Goal: Transaction & Acquisition: Purchase product/service

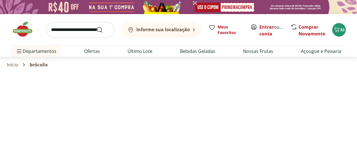
select select "**********"
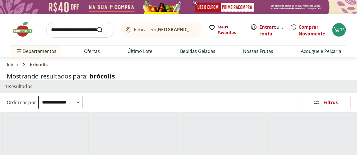
click at [267, 29] on link "Entrar" at bounding box center [266, 27] width 14 height 6
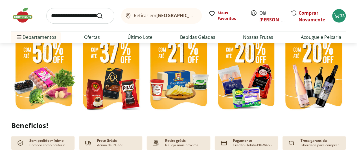
scroll to position [141, 0]
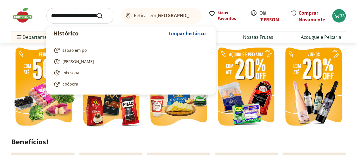
click at [66, 17] on input "search" at bounding box center [80, 16] width 68 height 16
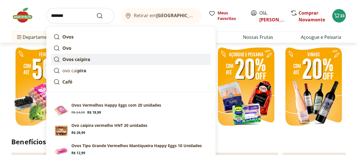
click at [80, 58] on strong "Ovos caipira" at bounding box center [76, 59] width 28 height 6
type input "**********"
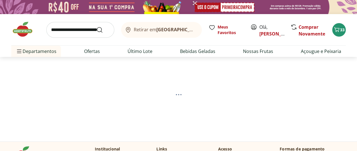
select select "**********"
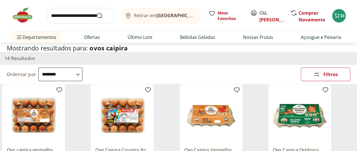
scroll to position [85, 0]
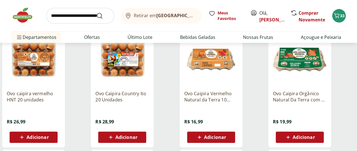
click at [49, 140] on span "Adicionar" at bounding box center [38, 137] width 22 height 5
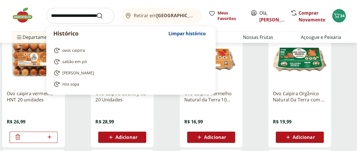
drag, startPoint x: 61, startPoint y: 14, endPoint x: 72, endPoint y: 19, distance: 11.7
click at [61, 14] on input "search" at bounding box center [80, 16] width 68 height 16
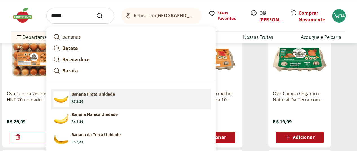
click at [81, 99] on span "Price: R$ 2,20" at bounding box center [77, 101] width 12 height 5
type input "**********"
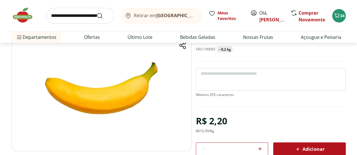
scroll to position [56, 0]
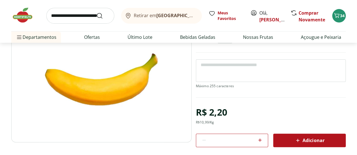
click at [260, 136] on div at bounding box center [259, 141] width 7 height 14
type input "*"
click at [74, 16] on input "search" at bounding box center [80, 16] width 68 height 16
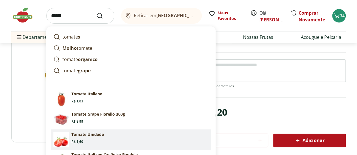
click at [96, 132] on p "Tomate Unidade" at bounding box center [87, 135] width 32 height 6
type input "**********"
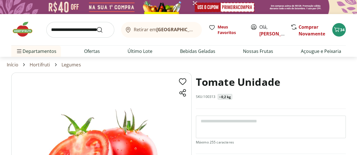
scroll to position [56, 0]
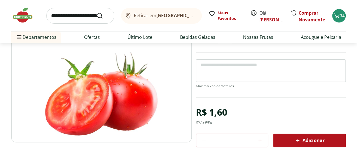
click at [261, 141] on icon at bounding box center [259, 140] width 7 height 7
type input "*"
click at [303, 142] on span "Adicionar" at bounding box center [309, 140] width 30 height 7
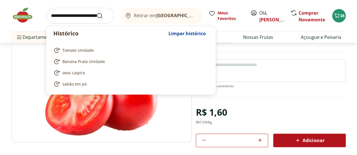
click at [77, 17] on input "search" at bounding box center [80, 16] width 68 height 16
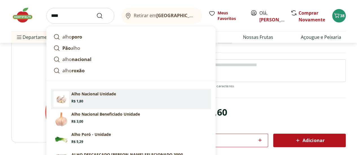
click at [114, 99] on section "Alho Nacional Unidade Price: R$ 1,80" at bounding box center [139, 97] width 137 height 12
type input "**********"
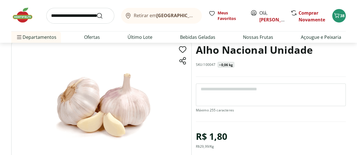
scroll to position [85, 0]
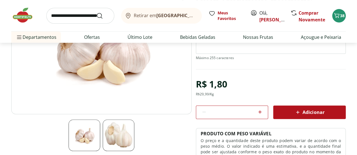
click at [259, 113] on icon at bounding box center [259, 112] width 7 height 7
type input "*"
click at [297, 113] on icon at bounding box center [297, 112] width 7 height 7
click at [72, 20] on input "search" at bounding box center [80, 16] width 68 height 16
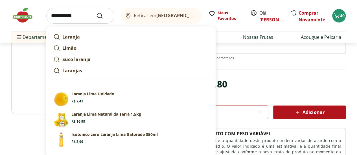
type input "**********"
click at [96, 12] on button "Submit Search" at bounding box center [103, 15] width 14 height 7
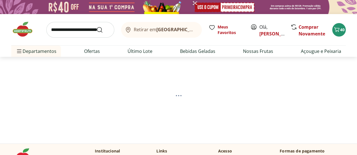
select select "**********"
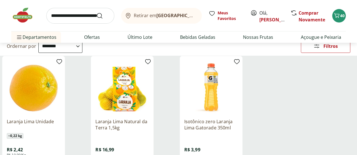
scroll to position [85, 0]
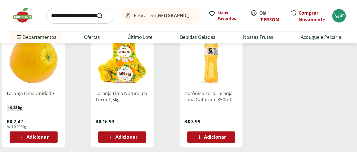
click at [49, 137] on span "Adicionar" at bounding box center [38, 137] width 22 height 5
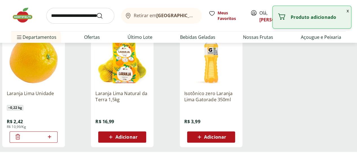
click at [51, 139] on icon at bounding box center [49, 136] width 3 height 3
type input "*"
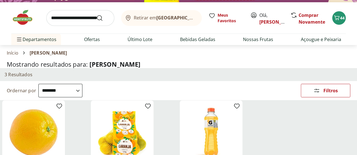
scroll to position [0, 0]
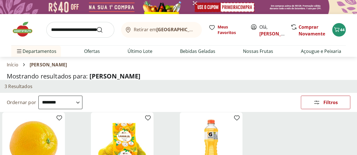
click at [52, 30] on input "search" at bounding box center [80, 30] width 68 height 16
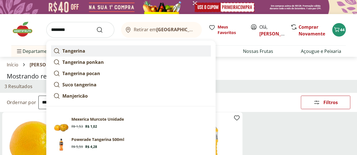
click at [78, 49] on strong "Tangerina" at bounding box center [73, 51] width 23 height 6
type input "*********"
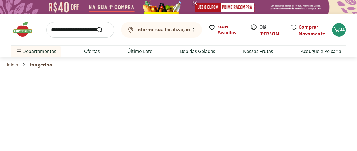
select select "**********"
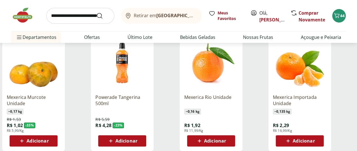
scroll to position [85, 0]
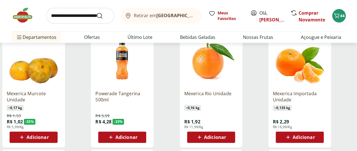
click at [314, 139] on span "Adicionar" at bounding box center [303, 137] width 22 height 5
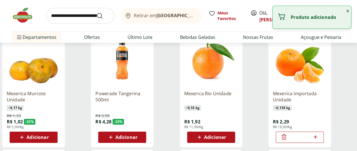
click at [319, 140] on icon at bounding box center [315, 137] width 7 height 7
type input "*"
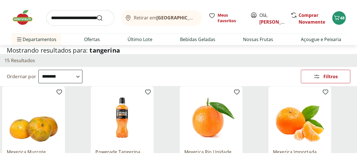
scroll to position [0, 0]
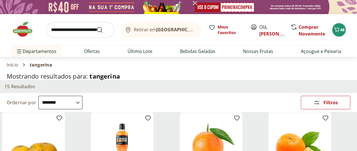
click at [71, 28] on input "search" at bounding box center [80, 30] width 68 height 16
type input "****"
click at [96, 27] on button "Submit Search" at bounding box center [103, 30] width 14 height 7
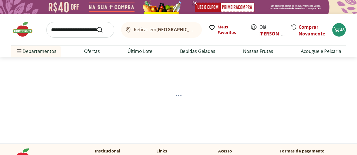
select select "**********"
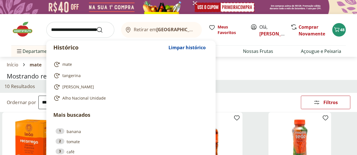
click at [76, 34] on input "search" at bounding box center [80, 30] width 68 height 16
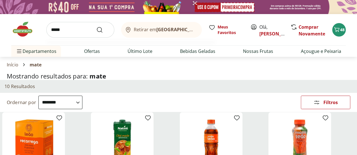
type input "*****"
click at [96, 27] on button "Submit Search" at bounding box center [103, 30] width 14 height 7
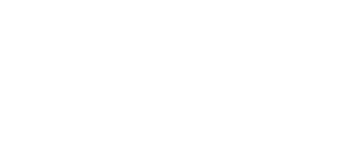
select select "**********"
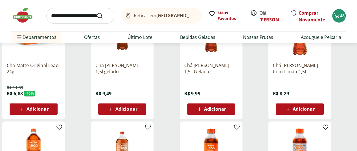
scroll to position [85, 0]
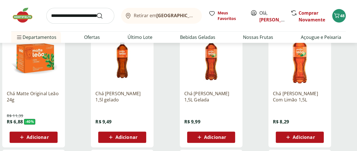
click at [314, 138] on span "Adicionar" at bounding box center [303, 137] width 22 height 5
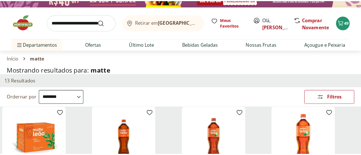
scroll to position [0, 0]
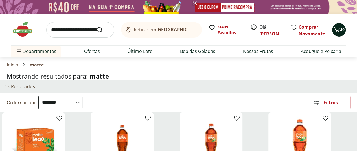
click at [340, 28] on span "49" at bounding box center [342, 29] width 5 height 5
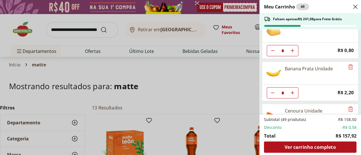
scroll to position [85, 0]
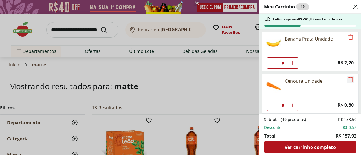
click at [348, 76] on icon "Remove" at bounding box center [350, 79] width 7 height 7
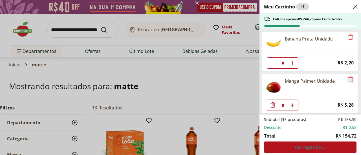
click at [349, 78] on icon "Remove" at bounding box center [350, 79] width 5 height 5
click at [348, 78] on icon "Remove" at bounding box center [350, 79] width 7 height 7
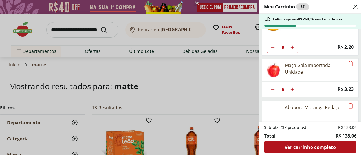
scroll to position [113, 0]
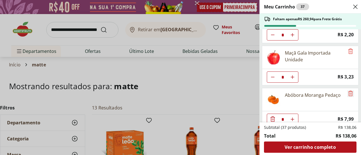
click at [349, 91] on icon "Remove" at bounding box center [350, 93] width 5 height 5
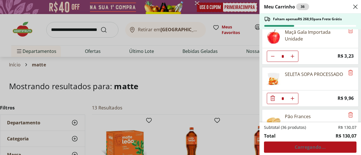
scroll to position [141, 0]
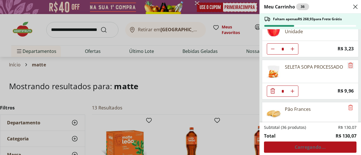
click at [349, 62] on icon "Remove" at bounding box center [350, 65] width 7 height 7
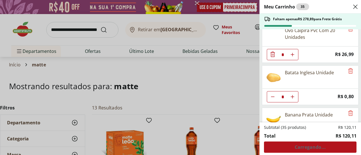
scroll to position [0, 0]
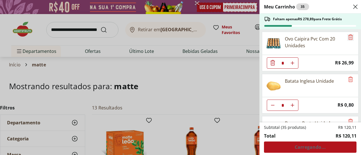
click at [349, 36] on icon "Remove" at bounding box center [350, 37] width 7 height 7
click at [348, 38] on icon "Remove" at bounding box center [350, 37] width 7 height 7
click at [226, 84] on div "Meu Carrinho 35 Faltam apenas R$ 278,89 para Frete Grátis Ovo Caipira Pvc Com 2…" at bounding box center [180, 77] width 361 height 155
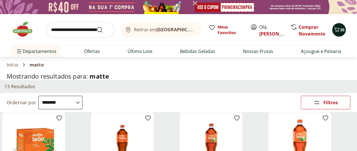
click at [342, 31] on span "35" at bounding box center [342, 29] width 5 height 5
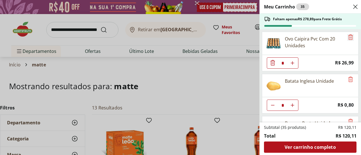
click at [348, 38] on icon "Remove" at bounding box center [350, 37] width 7 height 7
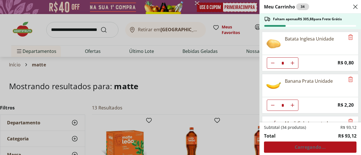
click at [235, 75] on div "Meu Carrinho 34 Faltam apenas R$ 305,88 para Frete Grátis Batata Inglesa Unidad…" at bounding box center [180, 77] width 361 height 155
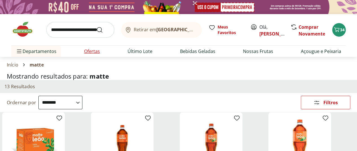
click at [90, 54] on link "Ofertas" at bounding box center [92, 51] width 16 height 7
select select "**********"
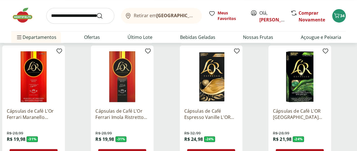
scroll to position [197, 0]
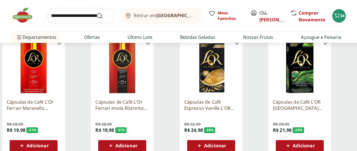
click at [49, 144] on span "Adicionar" at bounding box center [38, 146] width 22 height 5
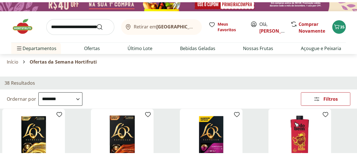
scroll to position [0, 0]
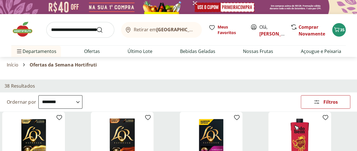
click at [19, 32] on img at bounding box center [25, 29] width 28 height 17
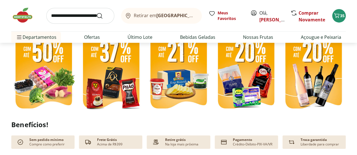
scroll to position [169, 0]
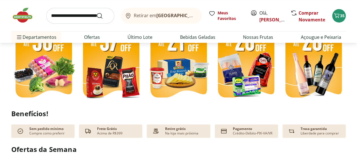
click at [107, 77] on img at bounding box center [111, 59] width 65 height 86
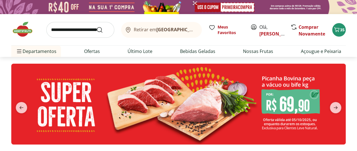
select select "**********"
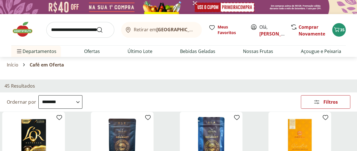
click at [28, 32] on img at bounding box center [25, 29] width 28 height 17
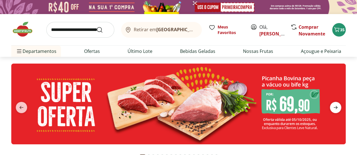
click at [335, 107] on icon "next" at bounding box center [335, 107] width 7 height 7
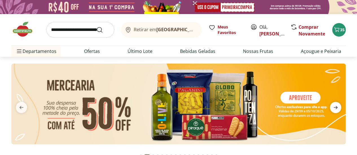
click at [335, 107] on icon "next" at bounding box center [335, 107] width 7 height 7
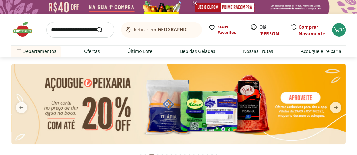
click at [204, 107] on img at bounding box center [178, 104] width 334 height 81
select select "**********"
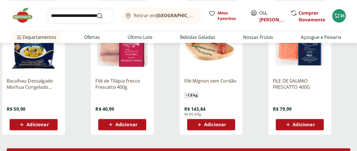
scroll to position [367, 0]
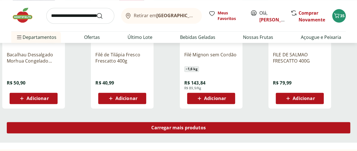
click at [206, 126] on span "Carregar mais produtos" at bounding box center [178, 128] width 54 height 5
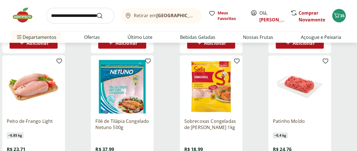
scroll to position [677, 0]
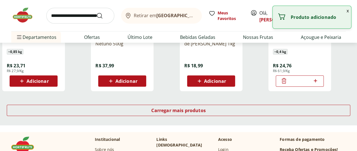
scroll to position [761, 0]
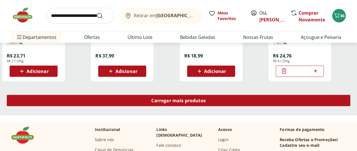
click at [206, 98] on span "Carregar mais produtos" at bounding box center [178, 100] width 54 height 5
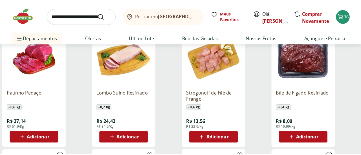
scroll to position [903, 0]
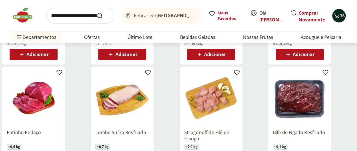
click at [338, 16] on icon "Carrinho" at bounding box center [336, 15] width 5 height 5
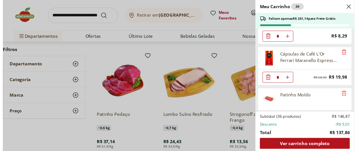
scroll to position [417, 0]
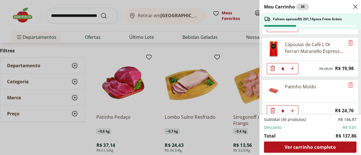
click at [249, 42] on div "Meu Carrinho 36 Faltam apenas R$ 261,14 para Frete Grátis Batata Inglesa Unidad…" at bounding box center [180, 77] width 361 height 155
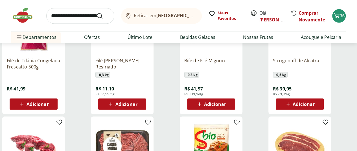
scroll to position [451, 0]
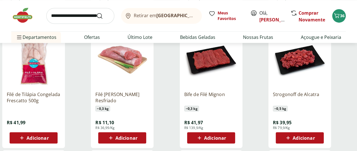
click at [73, 19] on input "search" at bounding box center [80, 16] width 68 height 16
type input "******"
click at [96, 12] on button "Submit Search" at bounding box center [103, 15] width 14 height 7
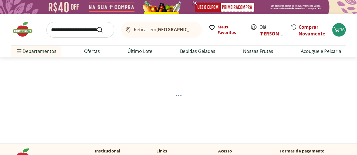
select select "**********"
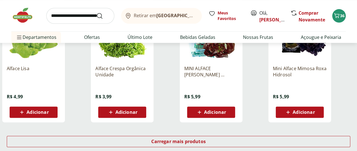
scroll to position [395, 0]
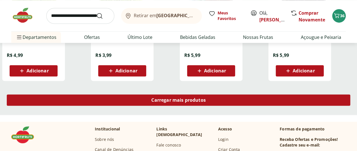
click at [206, 100] on span "Carregar mais produtos" at bounding box center [178, 100] width 54 height 5
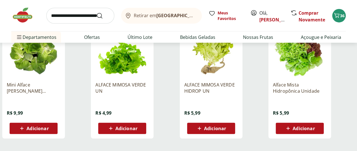
scroll to position [705, 0]
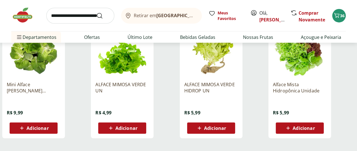
click at [314, 131] on span "Adicionar" at bounding box center [303, 128] width 22 height 5
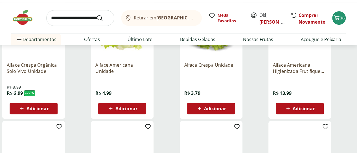
scroll to position [0, 0]
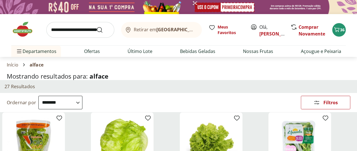
click at [67, 27] on input "search" at bounding box center [80, 30] width 68 height 16
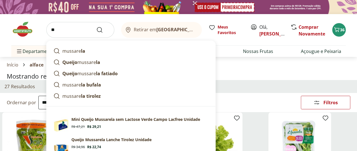
type input "*"
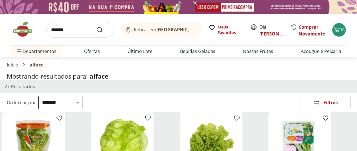
type input "*******"
click at [96, 27] on button "Submit Search" at bounding box center [103, 30] width 14 height 7
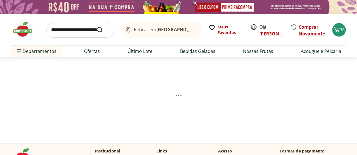
select select "**********"
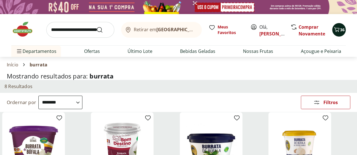
click at [337, 30] on icon "Carrinho" at bounding box center [336, 29] width 7 height 7
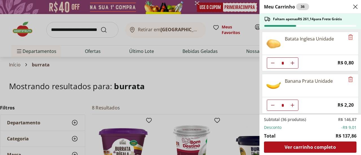
click at [72, 33] on div "Meu Carrinho 36 Faltam apenas R$ 261,14 para Frete Grátis Batata Inglesa Unidad…" at bounding box center [180, 77] width 361 height 155
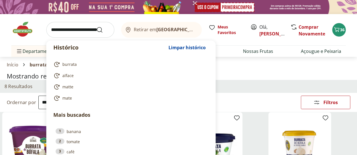
click at [72, 26] on input "search" at bounding box center [80, 30] width 68 height 16
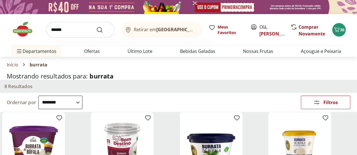
type input "******"
click at [96, 27] on button "Submit Search" at bounding box center [103, 30] width 14 height 7
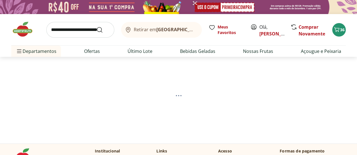
select select "**********"
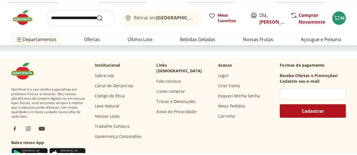
scroll to position [395, 0]
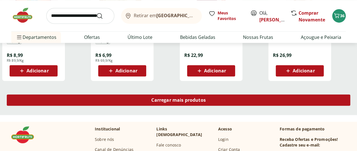
click at [206, 102] on span "Carregar mais produtos" at bounding box center [178, 100] width 54 height 5
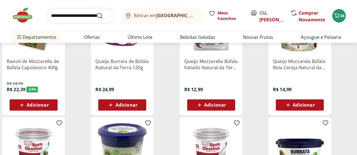
scroll to position [56, 0]
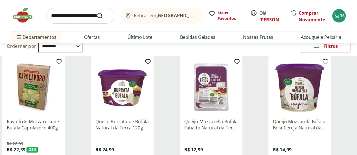
click at [72, 17] on input "search" at bounding box center [80, 16] width 68 height 16
type input "*******"
click at [96, 12] on button "Submit Search" at bounding box center [103, 15] width 14 height 7
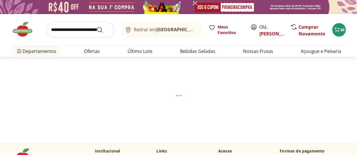
select select "**********"
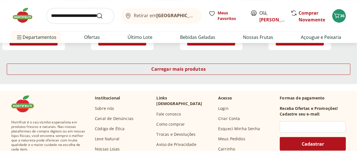
scroll to position [395, 0]
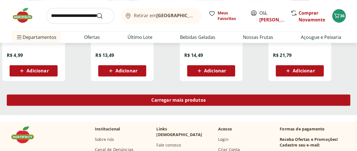
click at [223, 105] on div "Carregar mais produtos" at bounding box center [178, 99] width 343 height 11
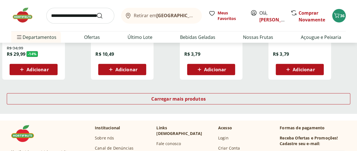
scroll to position [790, 0]
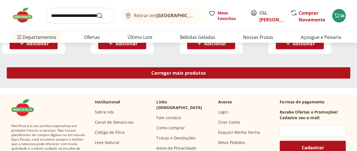
click at [206, 72] on span "Carregar mais produtos" at bounding box center [178, 73] width 54 height 5
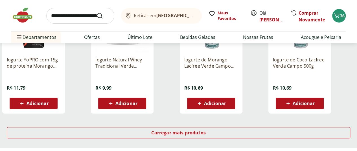
scroll to position [1128, 0]
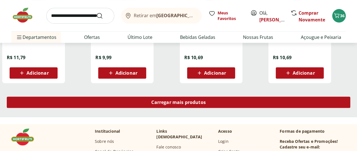
click at [206, 105] on span "Carregar mais produtos" at bounding box center [178, 102] width 54 height 5
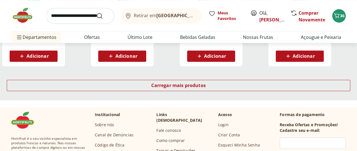
scroll to position [1523, 0]
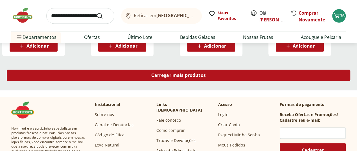
click at [206, 78] on span "Carregar mais produtos" at bounding box center [178, 75] width 54 height 5
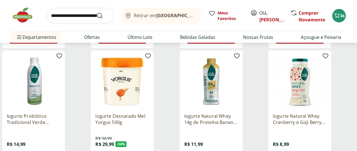
scroll to position [1861, 0]
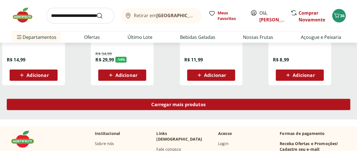
click at [206, 107] on span "Carregar mais produtos" at bounding box center [178, 104] width 54 height 5
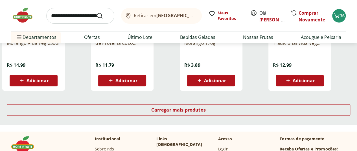
scroll to position [2228, 0]
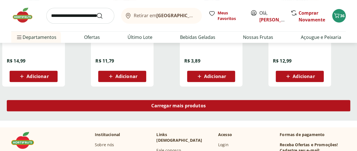
click at [206, 108] on span "Carregar mais produtos" at bounding box center [178, 106] width 54 height 5
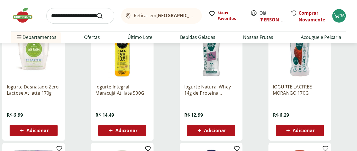
scroll to position [2313, 0]
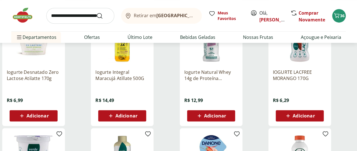
click at [314, 118] on span "Adicionar" at bounding box center [303, 116] width 22 height 5
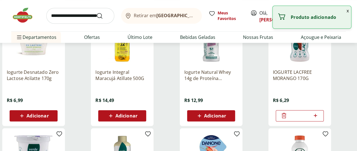
click at [319, 119] on icon at bounding box center [315, 115] width 7 height 7
type input "*"
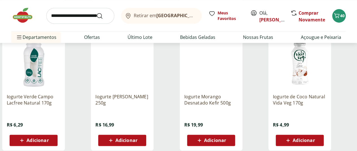
scroll to position [2567, 0]
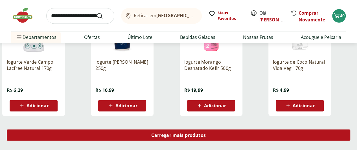
click at [228, 140] on div "Carregar mais produtos" at bounding box center [178, 134] width 343 height 11
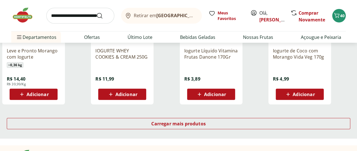
scroll to position [2990, 0]
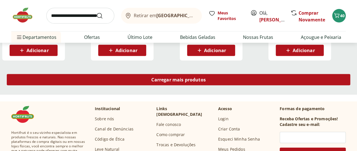
click at [206, 82] on span "Carregar mais produtos" at bounding box center [178, 80] width 54 height 5
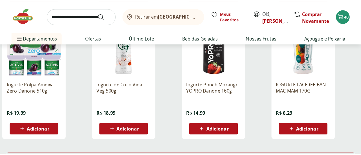
scroll to position [3300, 0]
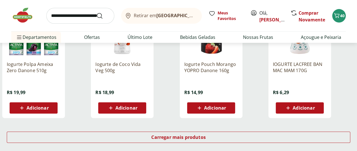
click at [314, 110] on span "Adicionar" at bounding box center [303, 108] width 22 height 5
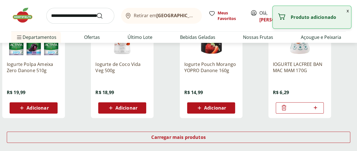
click at [317, 109] on icon at bounding box center [315, 107] width 3 height 3
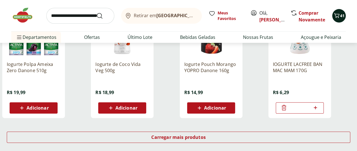
click at [341, 18] on div "41" at bounding box center [338, 15] width 5 height 9
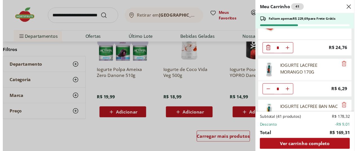
scroll to position [501, 0]
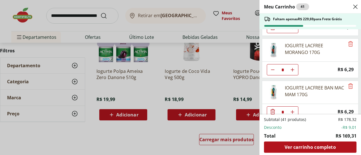
click at [293, 110] on icon "Aumentar Quantidade" at bounding box center [292, 112] width 5 height 5
type input "*"
click at [113, 25] on div "Meu Carrinho 42 Faltam apenas R$ 223,40 para Frete Grátis Batata Inglesa Unidad…" at bounding box center [180, 77] width 361 height 155
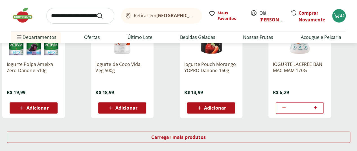
click at [73, 19] on input "search" at bounding box center [80, 16] width 68 height 16
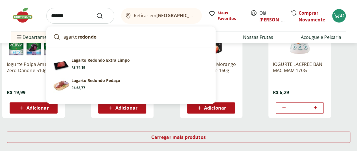
type input "*******"
click at [96, 12] on button "Submit Search" at bounding box center [103, 15] width 14 height 7
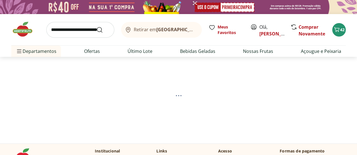
select select "**********"
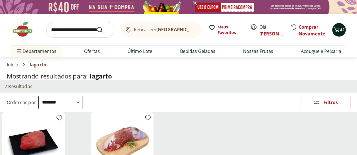
click at [341, 28] on span "42" at bounding box center [342, 29] width 5 height 5
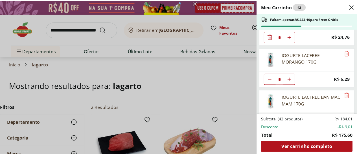
scroll to position [501, 0]
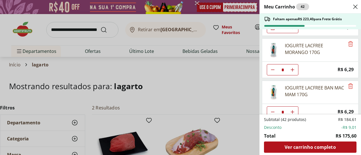
click at [217, 78] on div "Meu Carrinho 42 Faltam apenas R$ 223,40 para Frete Grátis Batata Inglesa Unidad…" at bounding box center [180, 77] width 361 height 155
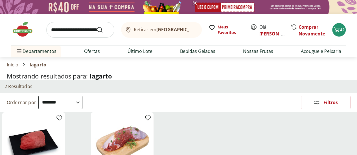
click at [25, 28] on img at bounding box center [25, 29] width 28 height 17
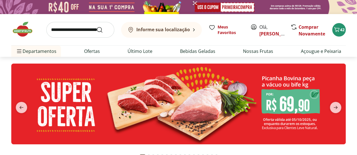
type input "*"
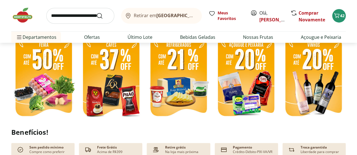
scroll to position [113, 0]
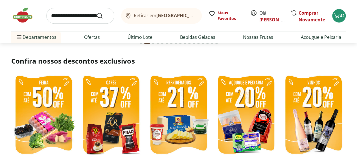
click at [318, 134] on img at bounding box center [313, 115] width 65 height 86
select select "**********"
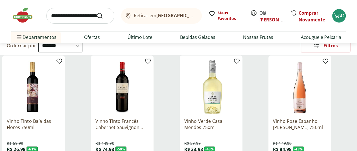
scroll to position [85, 0]
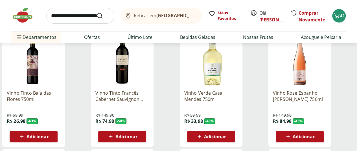
click at [226, 135] on span "Adicionar" at bounding box center [215, 137] width 22 height 5
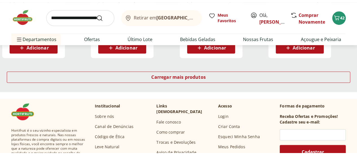
scroll to position [395, 0]
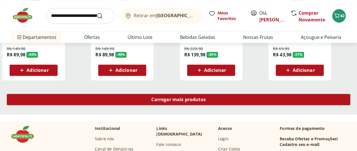
click at [206, 97] on span "Carregar mais produtos" at bounding box center [178, 99] width 54 height 5
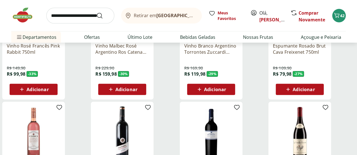
scroll to position [592, 0]
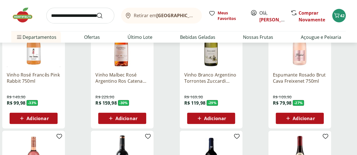
click at [27, 18] on img at bounding box center [25, 15] width 28 height 17
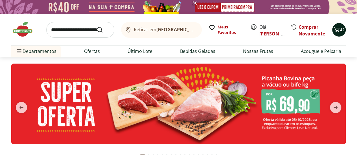
click at [342, 32] on span "42" at bounding box center [342, 29] width 5 height 5
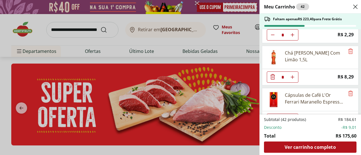
scroll to position [377, 0]
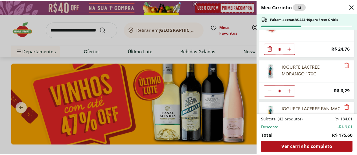
scroll to position [501, 0]
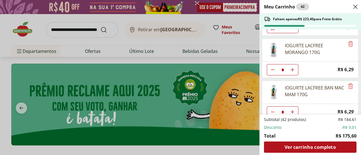
click at [225, 60] on div "Meu Carrinho 42 Faltam apenas R$ 223,40 para Frete Grátis Batata Inglesa Unidad…" at bounding box center [180, 77] width 361 height 155
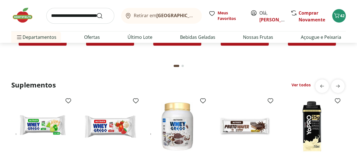
scroll to position [1382, 0]
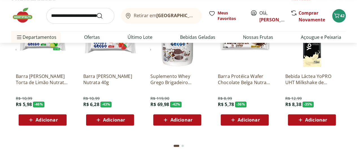
drag, startPoint x: 281, startPoint y: 93, endPoint x: 344, endPoint y: 126, distance: 71.1
click at [344, 126] on li "Bebida Láctea YoPRO UHT Milkshake de Baunilha 25g de proteínas 250ml R$ 12,99 R…" at bounding box center [312, 71] width 65 height 120
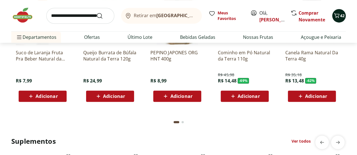
click at [342, 18] on span "42" at bounding box center [342, 15] width 5 height 5
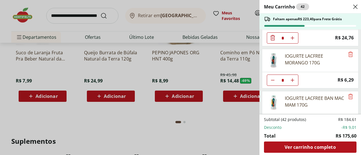
scroll to position [501, 0]
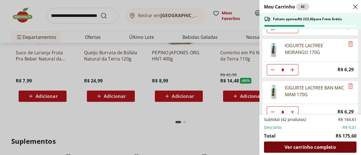
click at [312, 145] on span "Ver carrinho completo" at bounding box center [310, 147] width 51 height 5
